Goal: Information Seeking & Learning: Learn about a topic

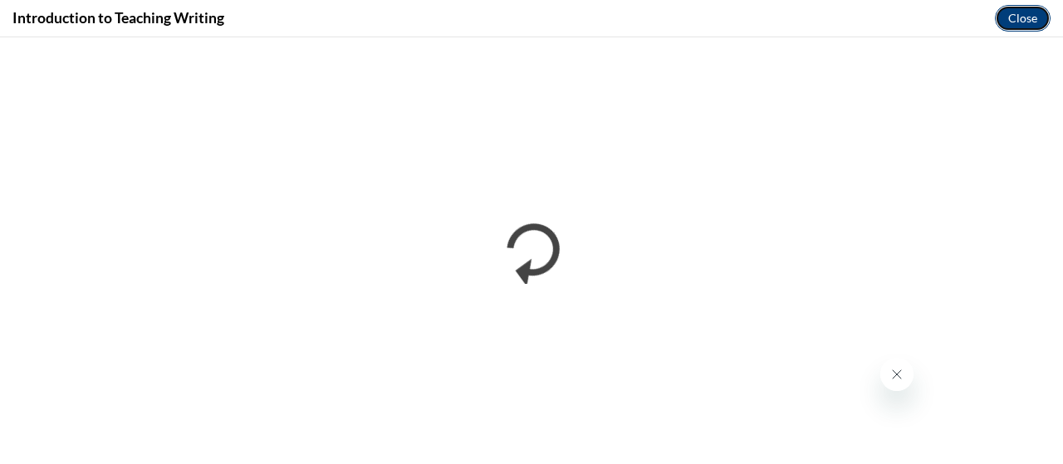
click at [1014, 18] on button "Close" at bounding box center [1023, 18] width 56 height 27
